Goal: Task Accomplishment & Management: Manage account settings

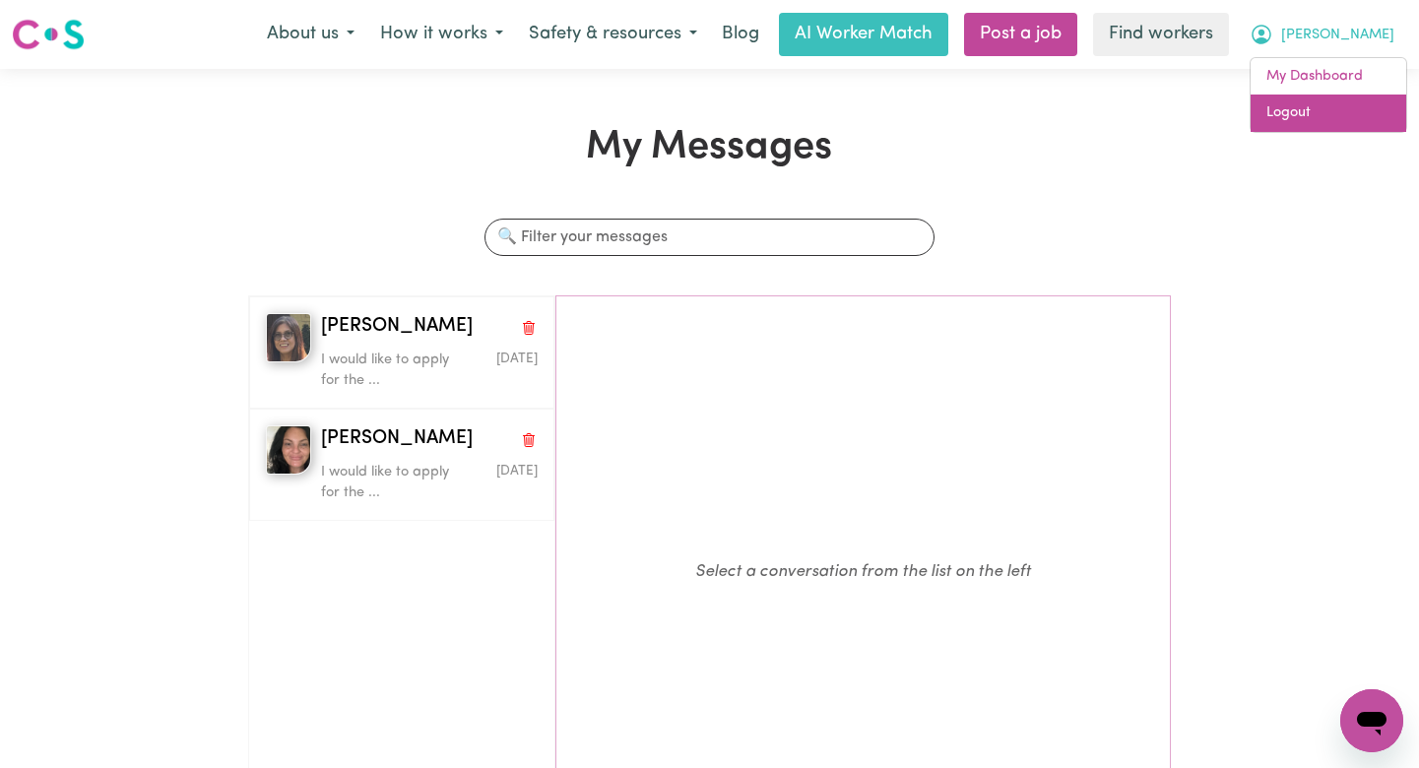
click at [1338, 127] on link "Logout" at bounding box center [1329, 113] width 156 height 37
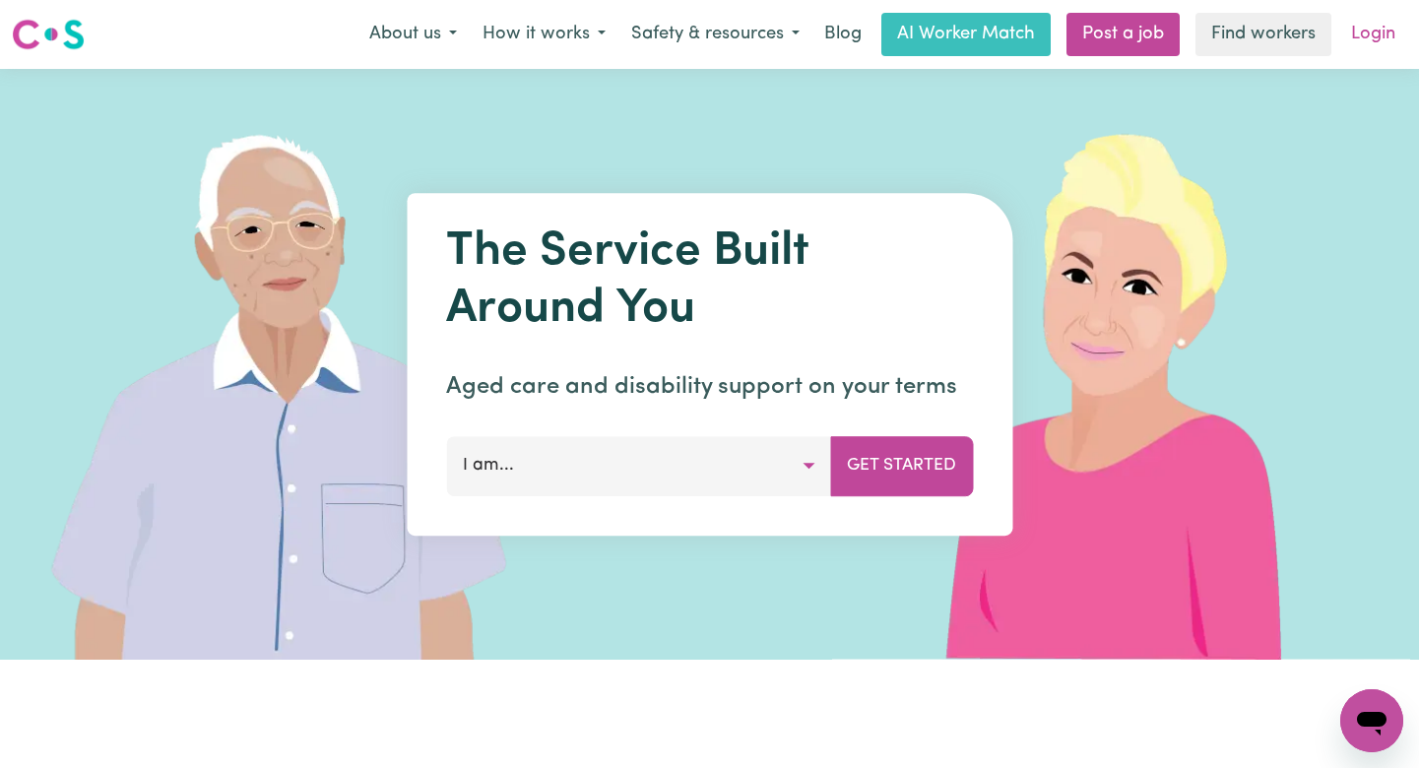
click at [1383, 38] on link "Login" at bounding box center [1374, 34] width 68 height 43
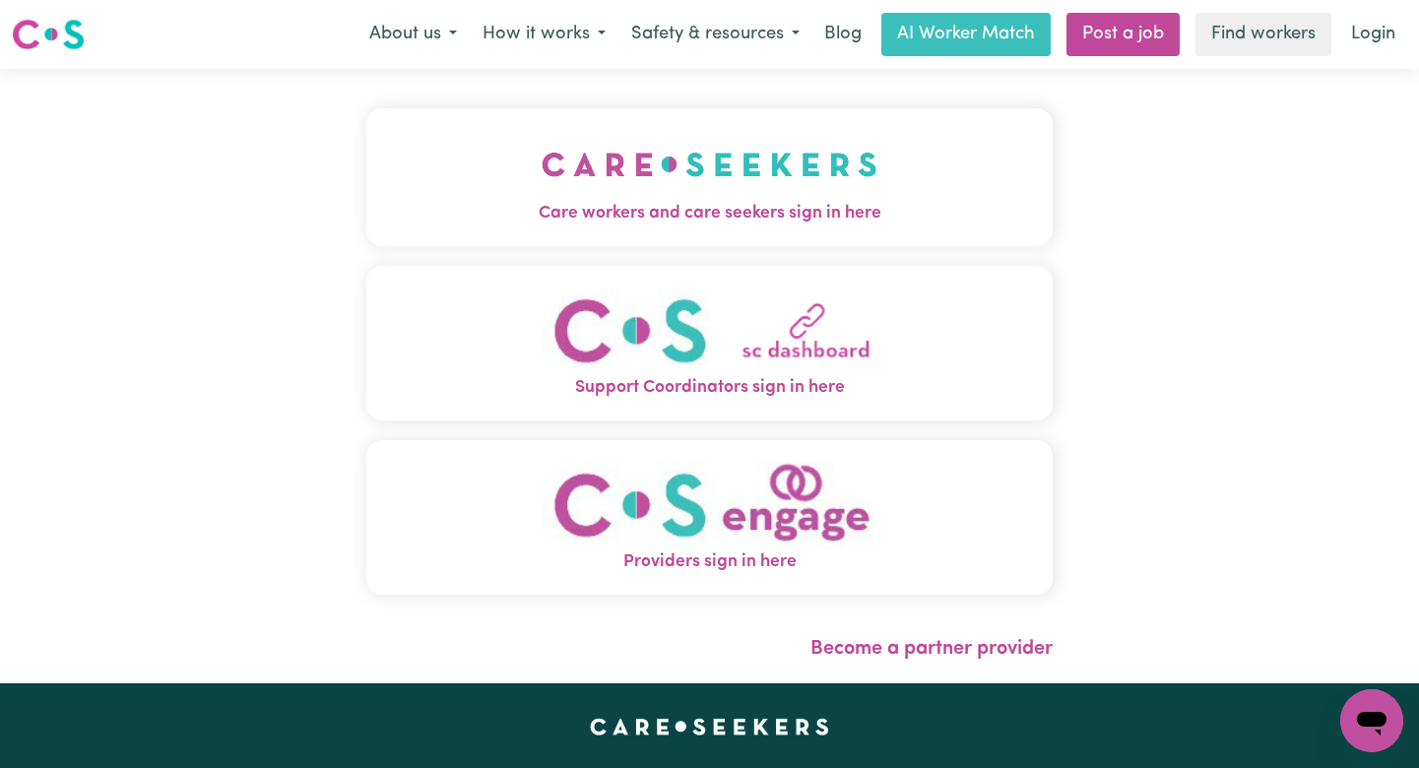
click at [558, 212] on span "Care workers and care seekers sign in here" at bounding box center [709, 214] width 687 height 26
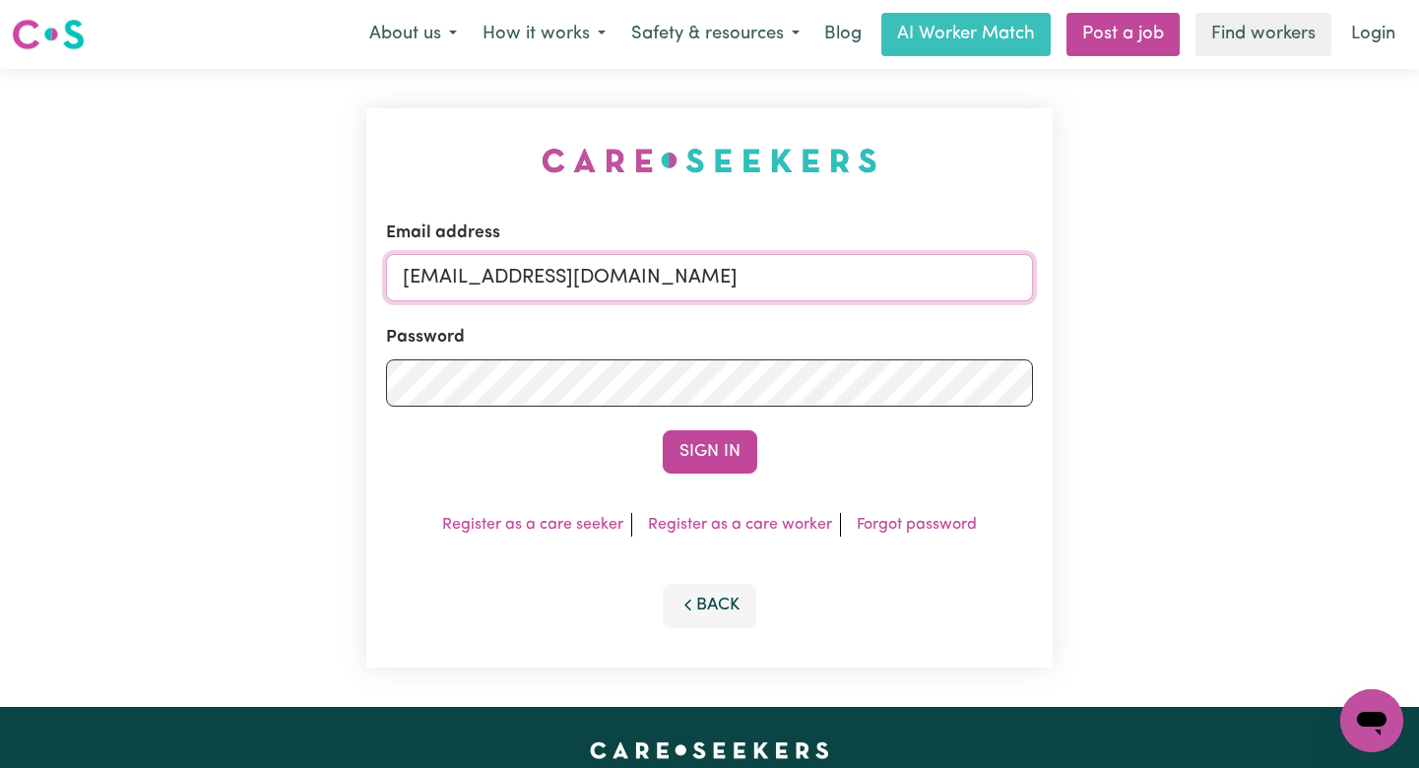
click at [838, 277] on input "[EMAIL_ADDRESS][DOMAIN_NAME]" at bounding box center [709, 277] width 647 height 47
drag, startPoint x: 903, startPoint y: 278, endPoint x: 506, endPoint y: 282, distance: 397.0
click at [506, 282] on input "[EMAIL_ADDRESS][DOMAIN_NAME]" at bounding box center [709, 277] width 647 height 47
paste input "TravengersAU"
type input "[EMAIL_ADDRESS][DOMAIN_NAME]"
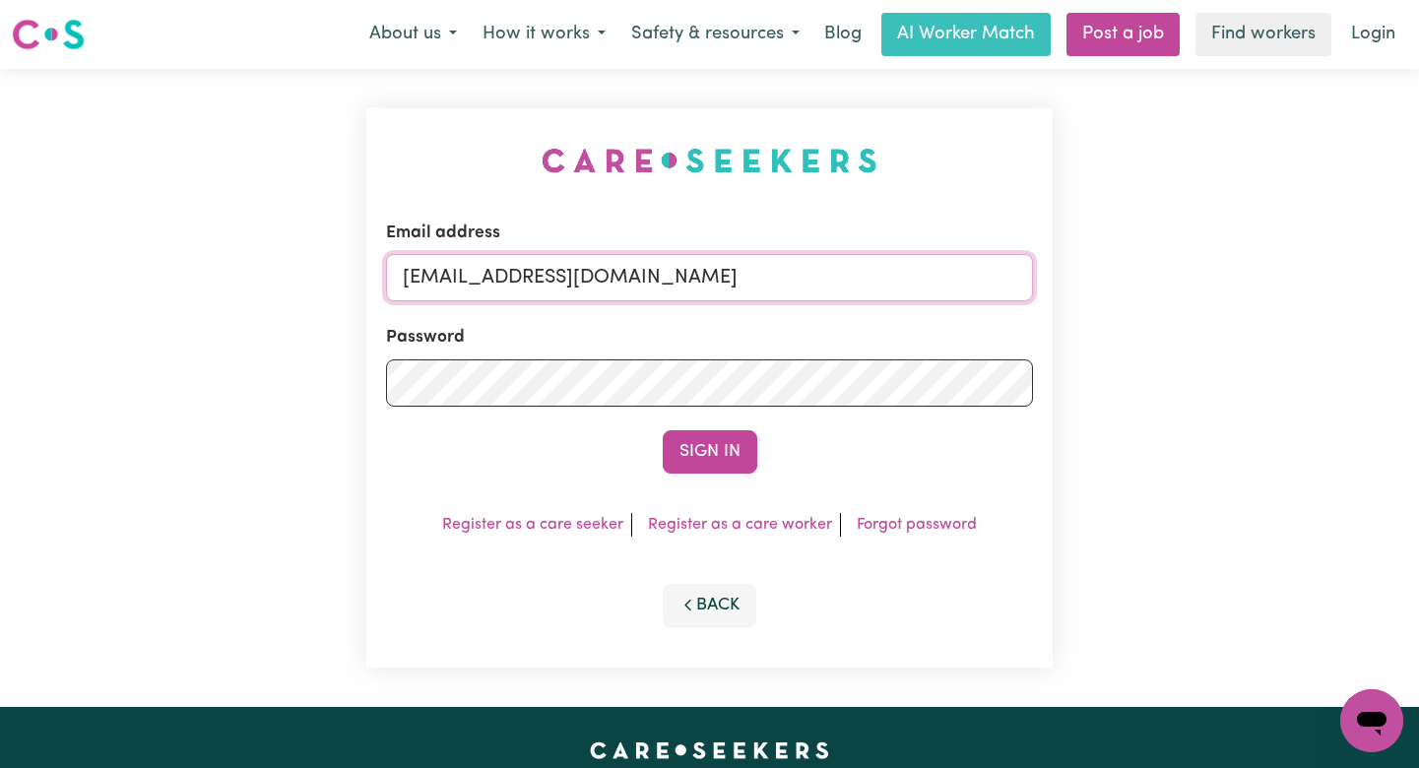
click at [663, 430] on button "Sign In" at bounding box center [710, 451] width 95 height 43
